Goal: Information Seeking & Learning: Learn about a topic

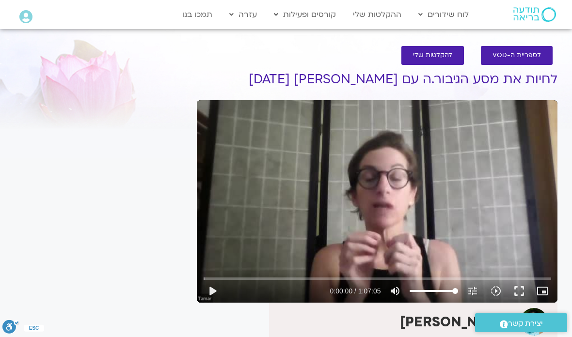
click at [215, 292] on button "play_arrow" at bounding box center [212, 291] width 23 height 23
click at [216, 290] on button "pause" at bounding box center [212, 291] width 23 height 23
type input "17.7646770180012"
click at [432, 55] on span "להקלטות שלי" at bounding box center [432, 55] width 39 height 7
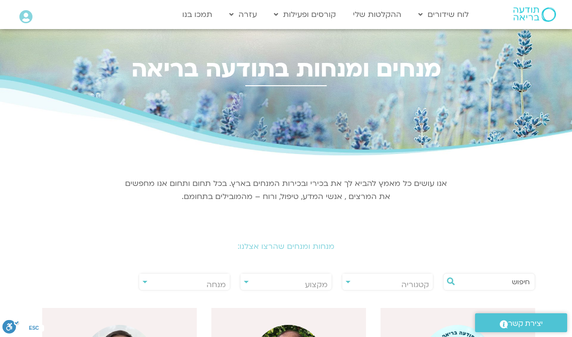
scroll to position [0, 0]
click at [146, 280] on span "מנחה" at bounding box center [184, 285] width 91 height 22
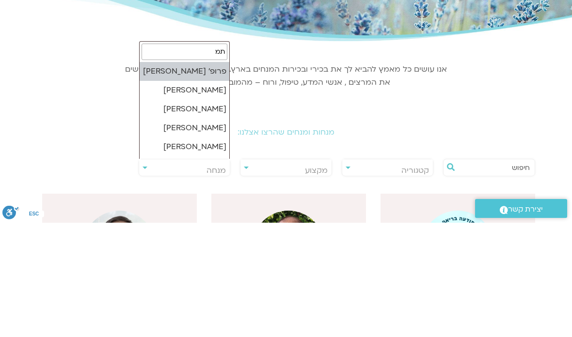
type input "תמר"
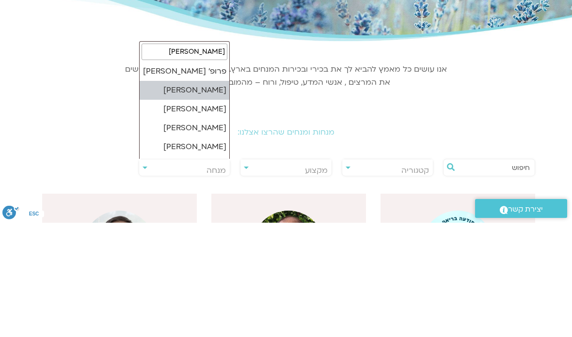
select select "******"
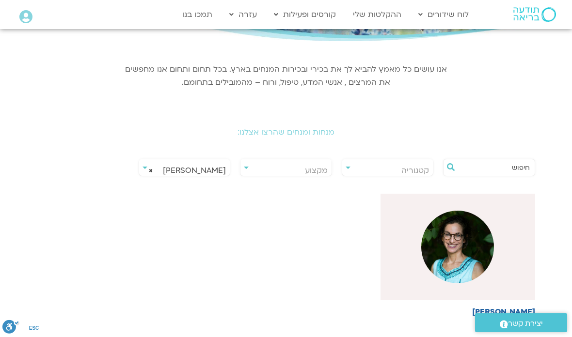
click at [458, 253] on img at bounding box center [457, 247] width 73 height 73
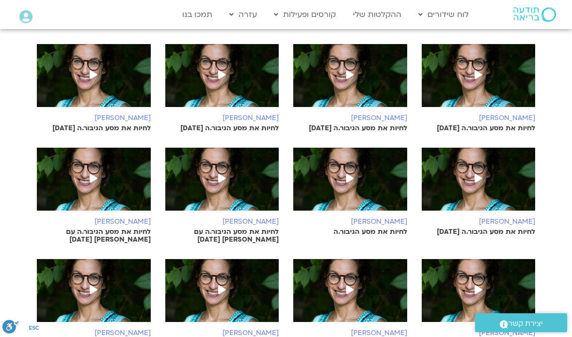
scroll to position [392, 0]
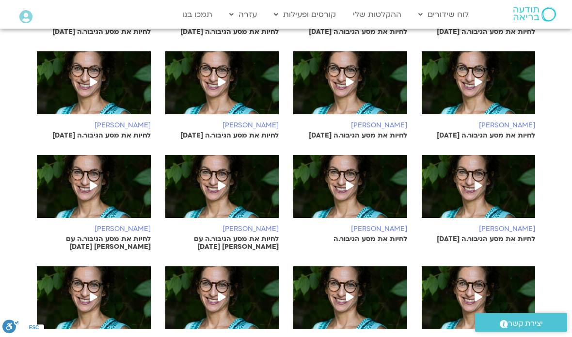
click at [92, 182] on icon at bounding box center [94, 186] width 8 height 9
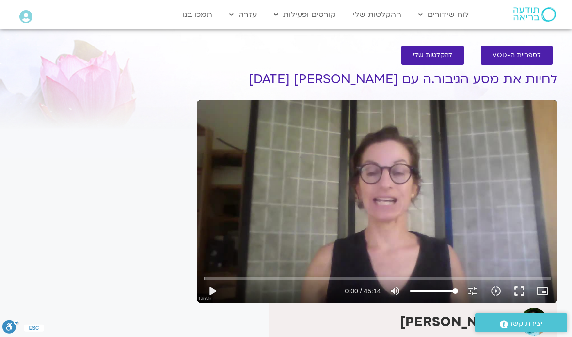
click at [214, 289] on button "play_arrow" at bounding box center [212, 291] width 23 height 23
type input "2.48891529930643"
